Goal: Information Seeking & Learning: Find specific page/section

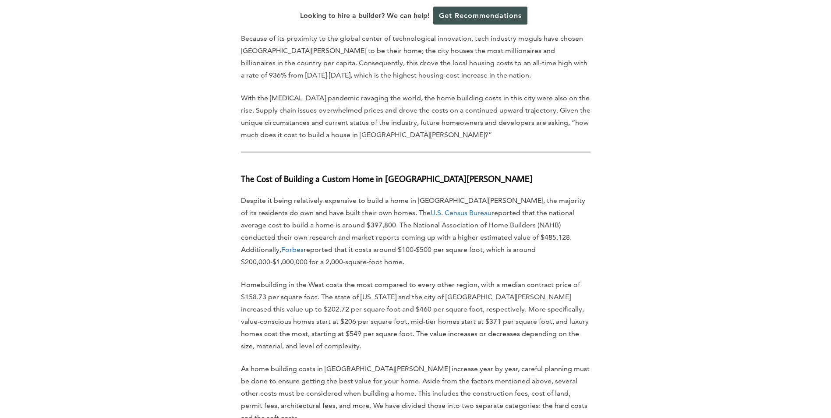
scroll to position [495, 0]
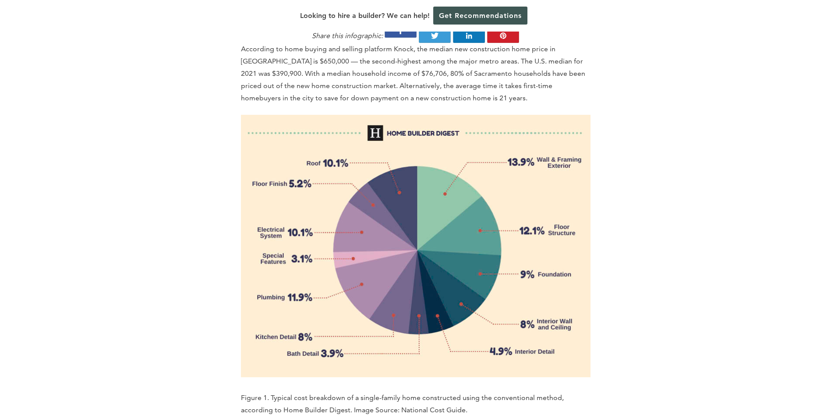
scroll to position [920, 0]
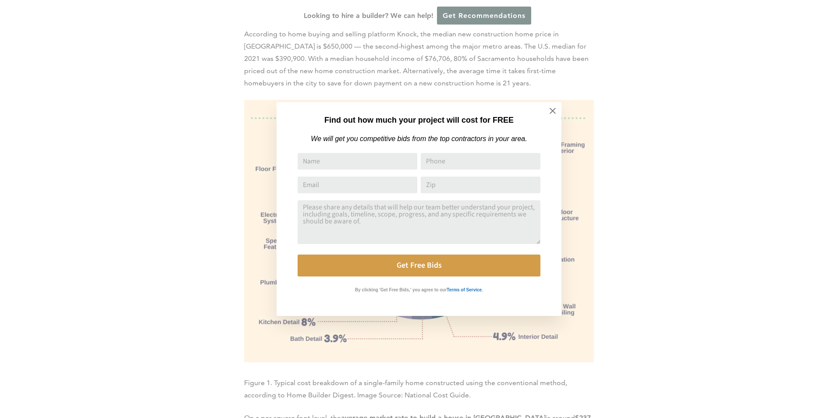
click at [247, 170] on div "Find out how much your project will cost for FREE We will get you competitive b…" at bounding box center [419, 209] width 838 height 418
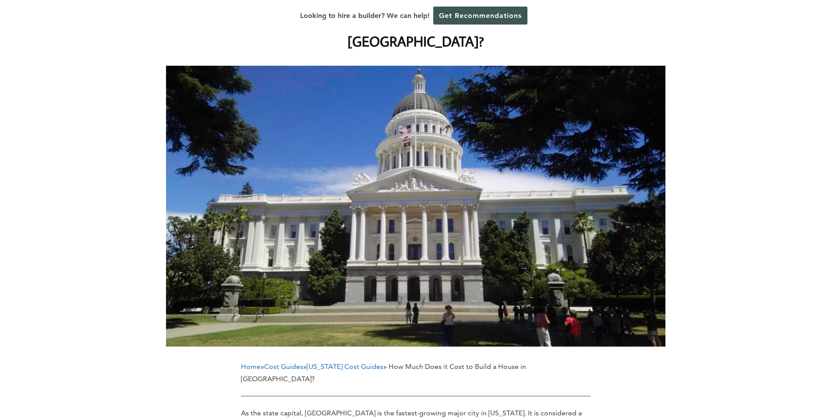
scroll to position [0, 0]
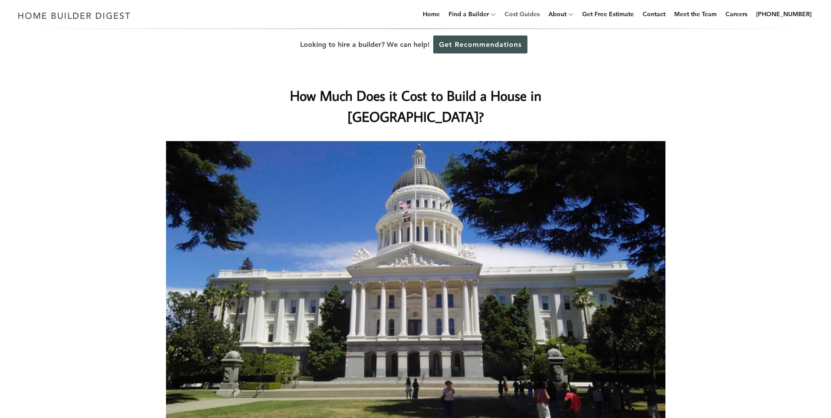
click at [535, 11] on link "Cost Guides" at bounding box center [522, 14] width 42 height 28
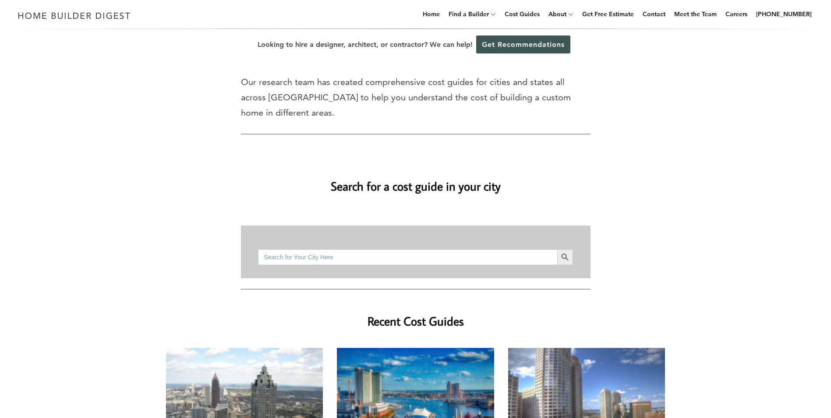
click at [289, 249] on input "Search for:" at bounding box center [407, 257] width 299 height 16
type input "muskogee"
click at [567, 252] on icon "Search" at bounding box center [566, 257] width 10 height 10
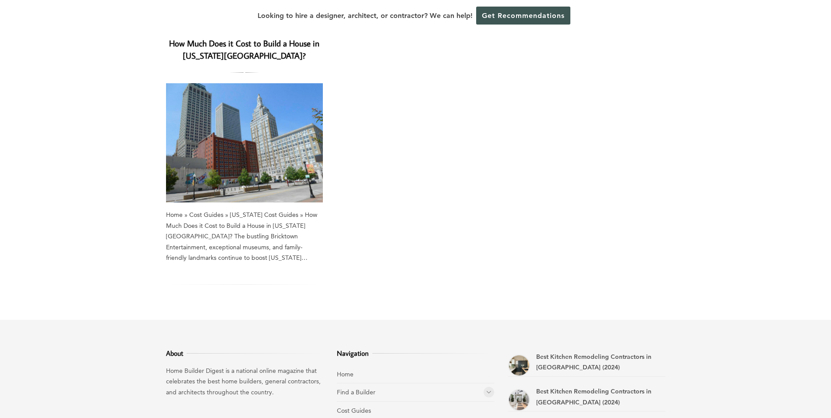
scroll to position [88, 0]
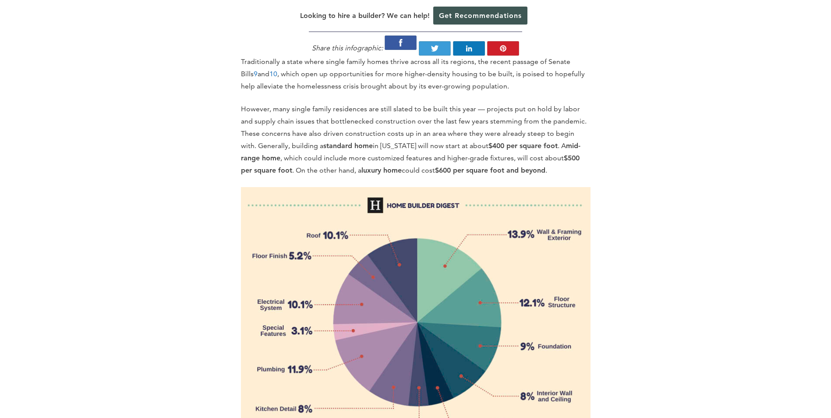
scroll to position [920, 0]
